Goal: Task Accomplishment & Management: Manage account settings

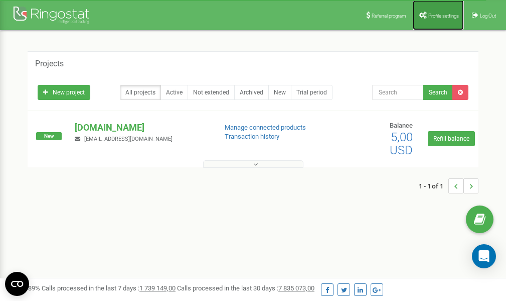
click at [440, 16] on span "Profile settings" at bounding box center [444, 16] width 31 height 6
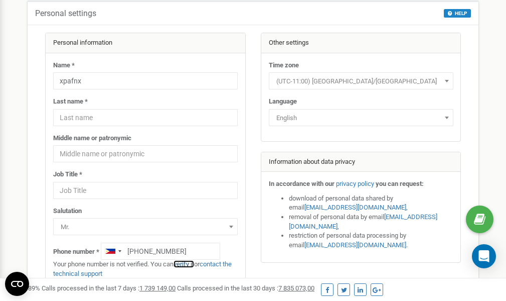
click at [188, 263] on link "verify it" at bounding box center [184, 264] width 21 height 8
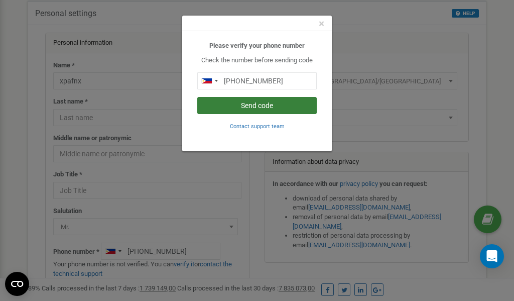
click at [271, 106] on button "Send code" at bounding box center [256, 105] width 119 height 17
